Goal: Transaction & Acquisition: Purchase product/service

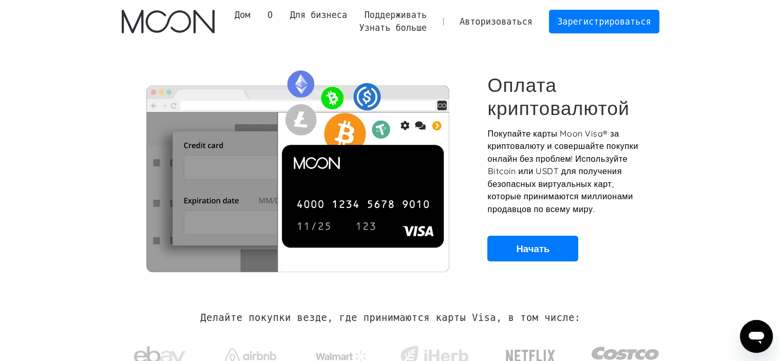
click at [502, 22] on font "Авторизоваться" at bounding box center [496, 21] width 73 height 10
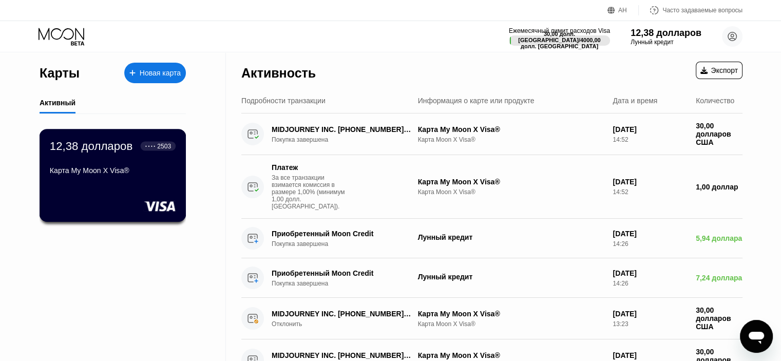
click at [95, 163] on div "12,38 долларов ● ● ● ● 2503 Карта My Moon X Visa®" at bounding box center [113, 159] width 126 height 40
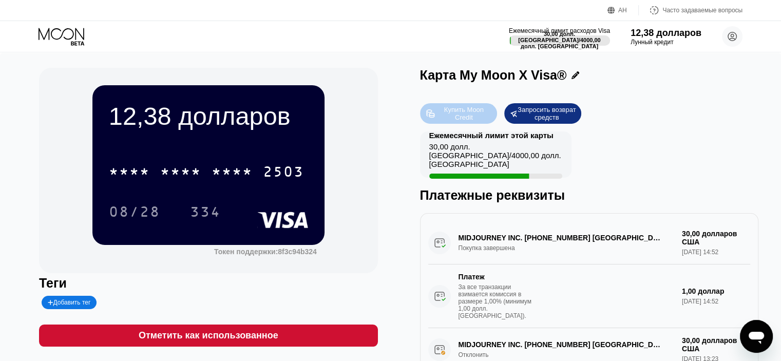
click at [450, 117] on div "Купить Moon Credit" at bounding box center [463, 113] width 55 height 16
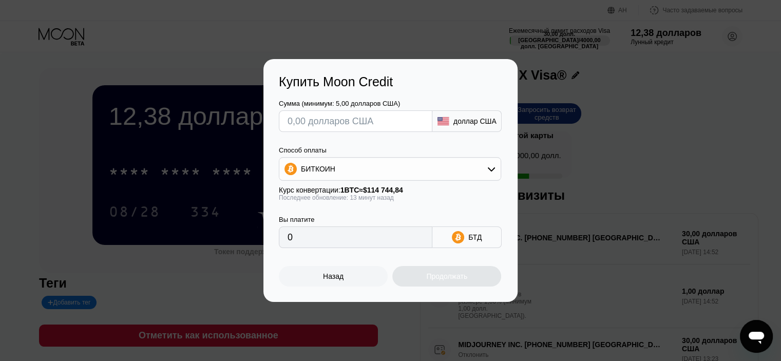
click at [349, 124] on input "text" at bounding box center [356, 121] width 136 height 21
type input "$4"
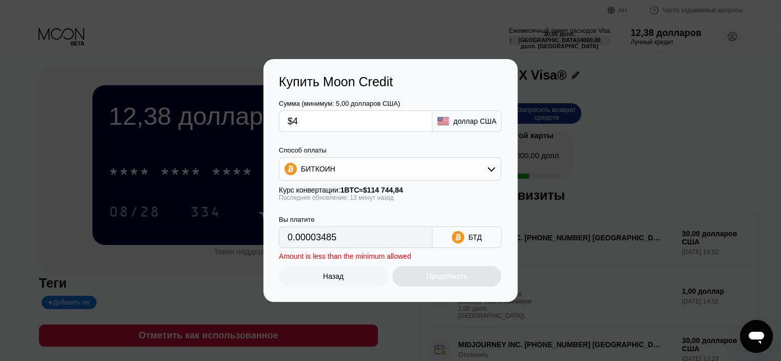
type input "0.00003485"
type input "$49"
type input "0.00042687"
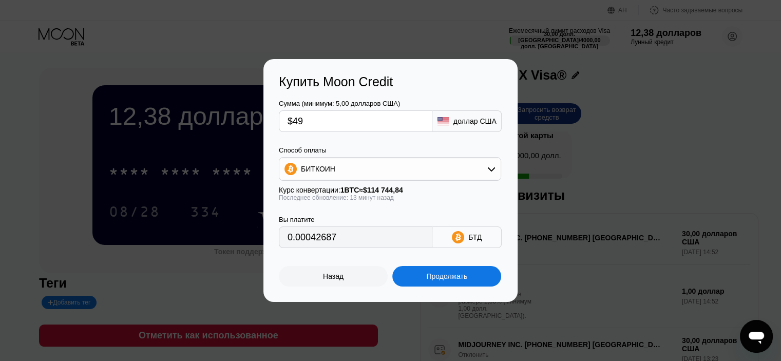
type input "$49"
click at [373, 171] on div "БИТКОИН" at bounding box center [389, 169] width 221 height 21
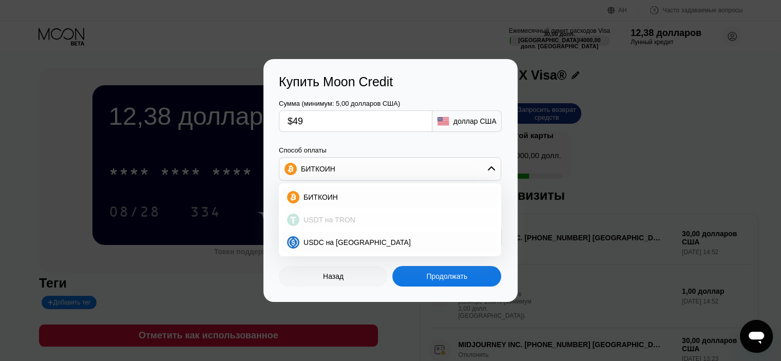
click at [351, 222] on font "USDT на TRON" at bounding box center [330, 220] width 52 height 8
type input "49.49"
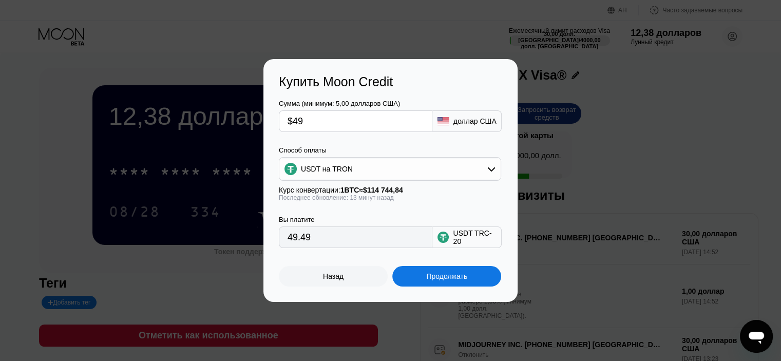
click at [302, 119] on input "$49" at bounding box center [356, 121] width 136 height 21
type input "$4"
type input "4.04"
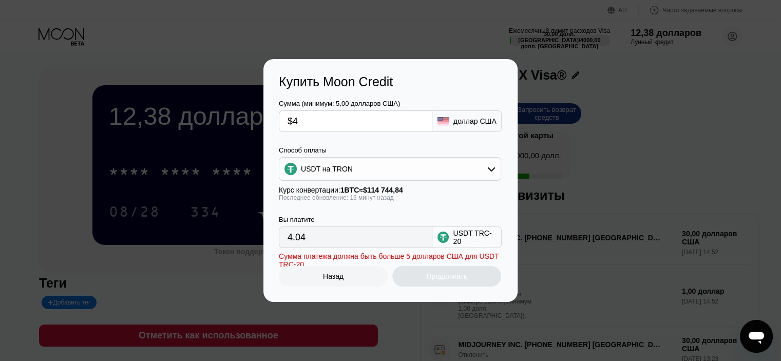
type input "$47"
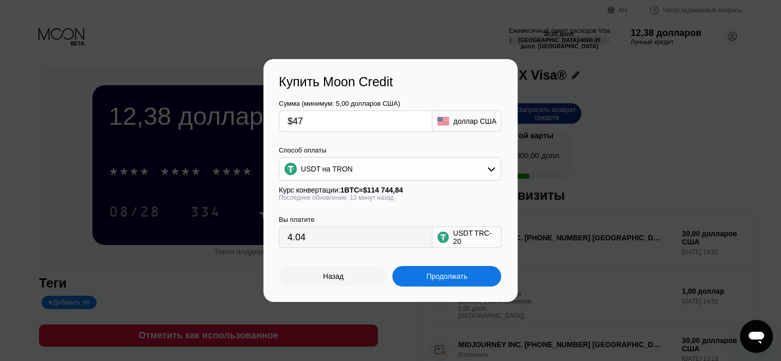
type input "47.47"
type input "$47"
click at [415, 277] on div "Продолжать" at bounding box center [446, 276] width 109 height 21
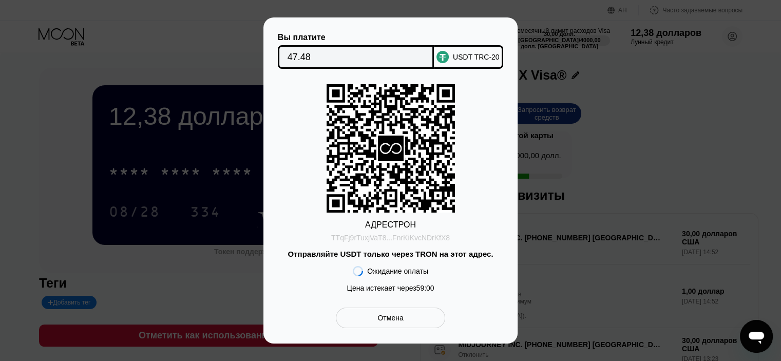
click at [400, 236] on font "TTqFj9rTuxjVaT8...FnrKiKvcNDrKfX8" at bounding box center [390, 238] width 119 height 8
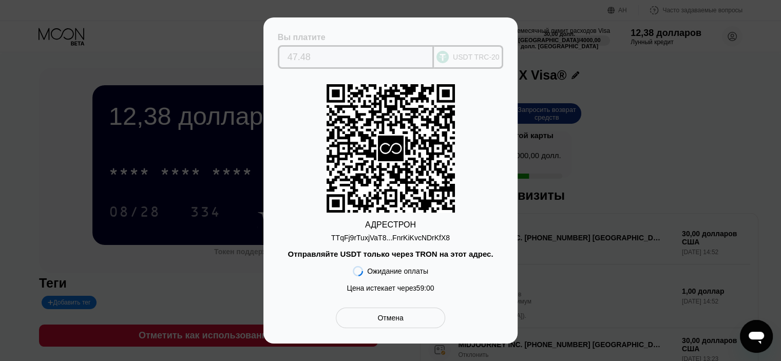
drag, startPoint x: 286, startPoint y: 56, endPoint x: 182, endPoint y: 154, distance: 142.5
click at [182, 154] on div "Вы платите 47.48 USDT TRC-20 АДРЕС ТРОН TTqFj9rTuxjVaT8...FnrKiKvcNDrKfX8 Отпра…" at bounding box center [390, 180] width 781 height 326
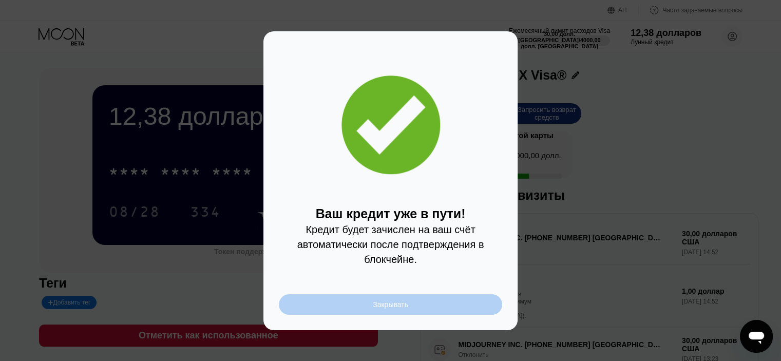
click at [399, 309] on font "Закрывать" at bounding box center [390, 305] width 35 height 8
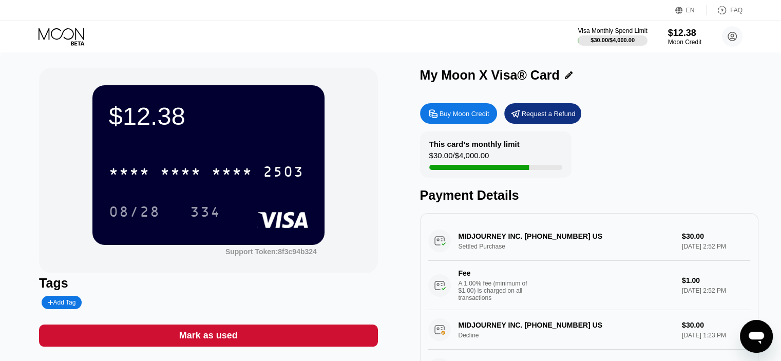
click at [76, 34] on icon at bounding box center [62, 34] width 46 height 12
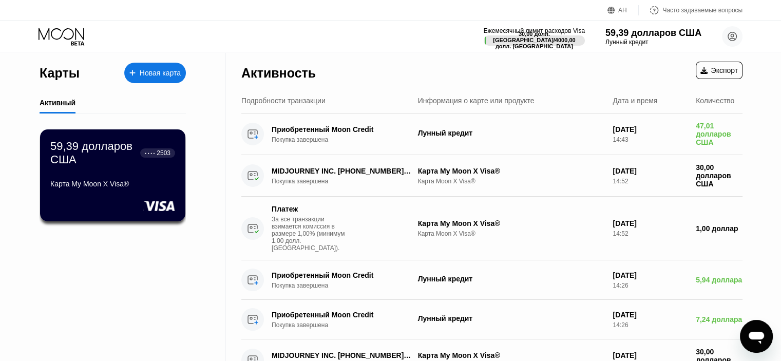
click at [330, 55] on div "Активность Экспорт" at bounding box center [491, 70] width 501 height 36
click at [758, 66] on div "Карты Новая карта Активный 59,39 долларов США ● ● ● ● 2503 Карта My Moon X Visa…" at bounding box center [390, 258] width 781 height 412
click at [86, 188] on font "Карта My Moon X Visa®" at bounding box center [90, 184] width 80 height 8
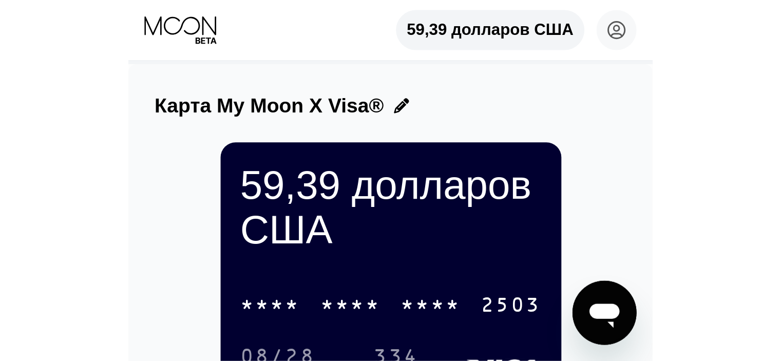
scroll to position [103, 0]
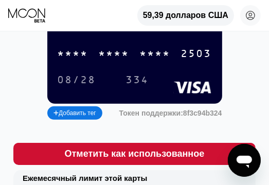
click at [114, 60] on font "*" at bounding box center [110, 54] width 8 height 12
